Goal: Information Seeking & Learning: Learn about a topic

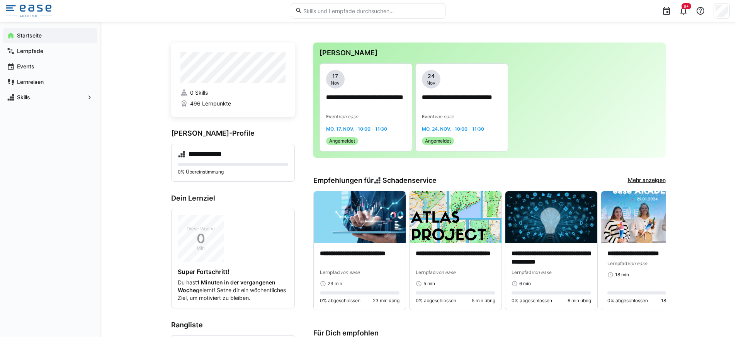
click at [327, 14] on input "text" at bounding box center [371, 10] width 138 height 7
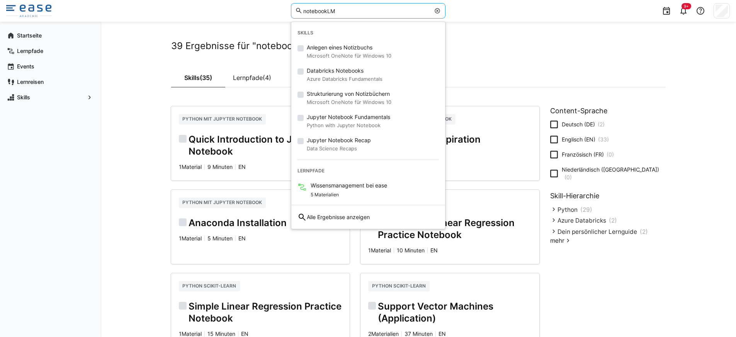
type input "notebookLM"
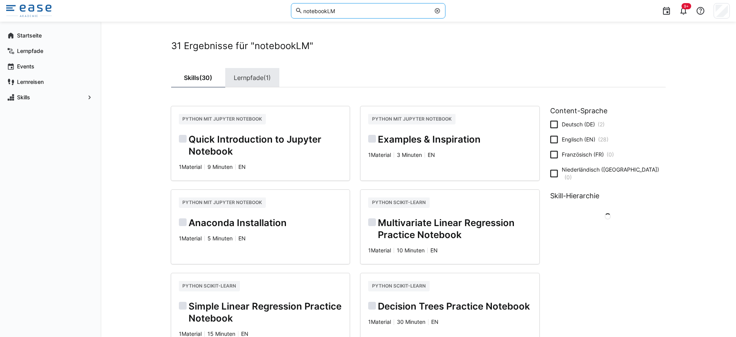
click at [244, 76] on link "Lernpfade (1)" at bounding box center [252, 77] width 54 height 19
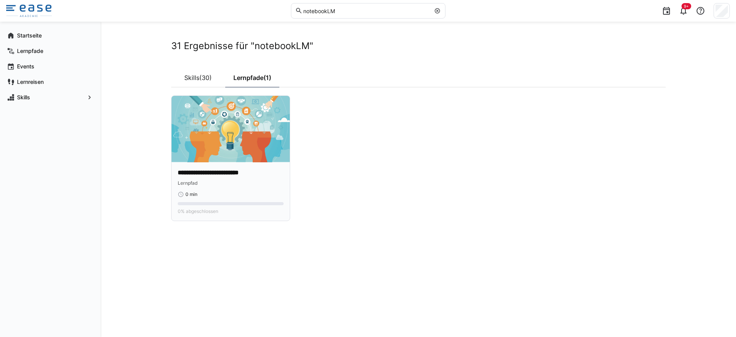
click at [246, 182] on div "Lernpfad" at bounding box center [231, 183] width 106 height 8
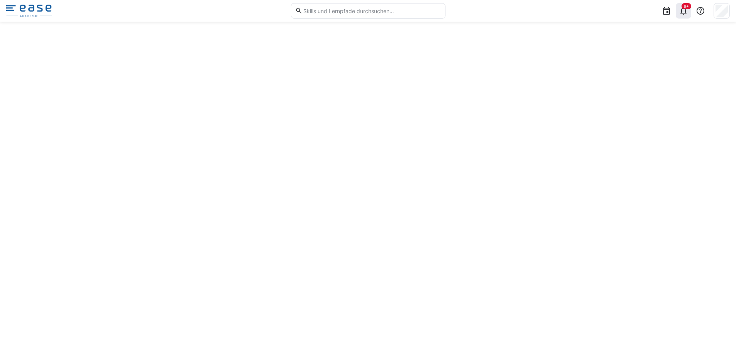
click at [687, 11] on eds-icon at bounding box center [682, 10] width 9 height 9
click at [688, 12] on eds-icon at bounding box center [682, 10] width 9 height 9
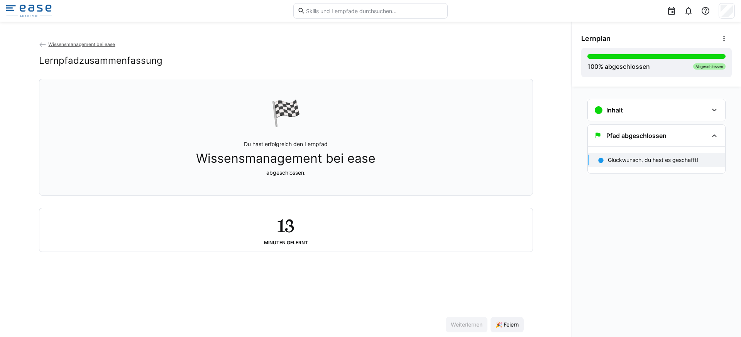
click at [89, 44] on span "Wissensmanagement bei ease" at bounding box center [81, 44] width 67 height 6
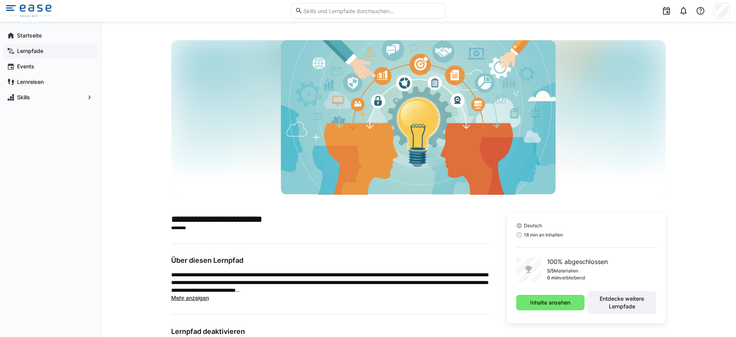
click at [0, 0] on app-navigation-label "Lernpfade" at bounding box center [0, 0] width 0 height 0
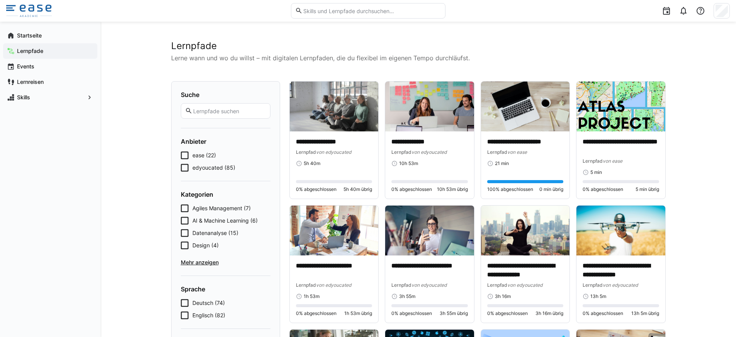
click at [183, 154] on icon at bounding box center [185, 155] width 8 height 8
